Goal: Information Seeking & Learning: Learn about a topic

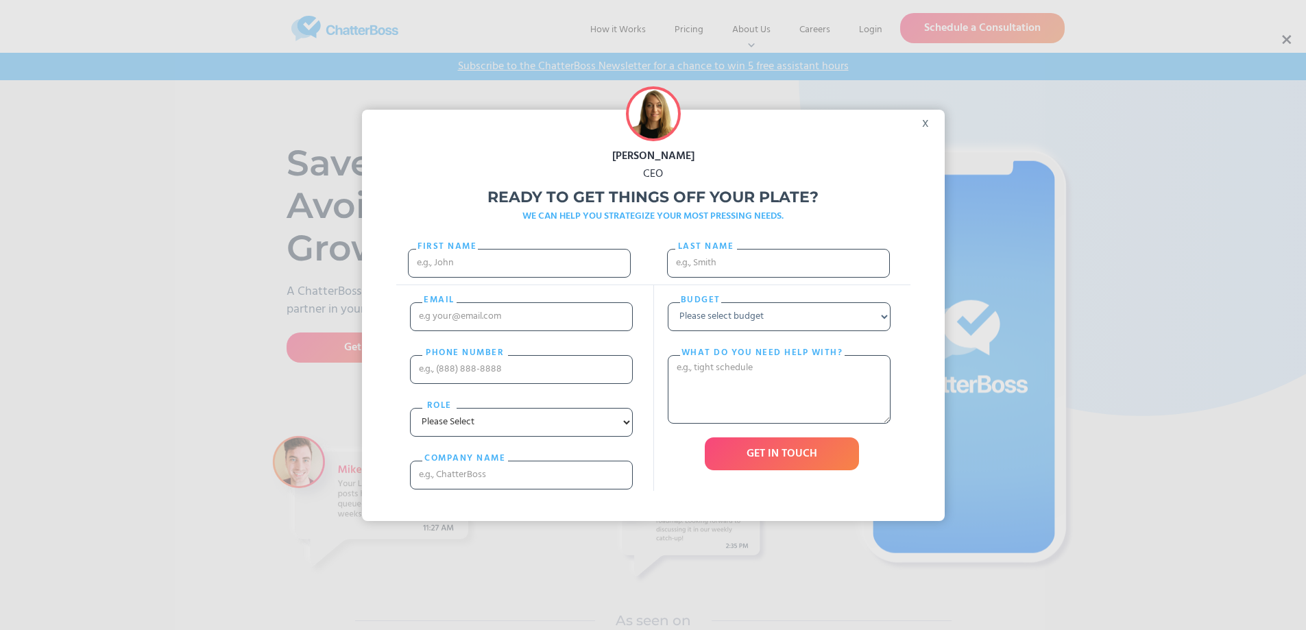
click at [930, 120] on div "x" at bounding box center [929, 120] width 31 height 21
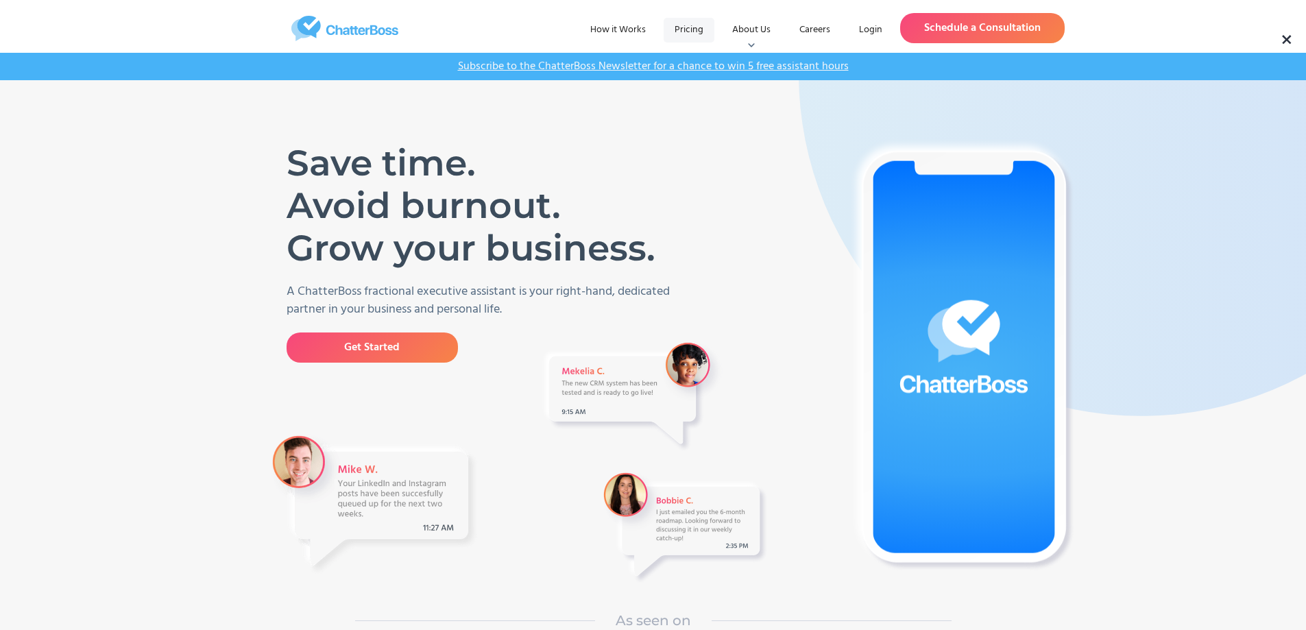
click at [692, 27] on link "Pricing" at bounding box center [688, 30] width 51 height 25
